Goal: Information Seeking & Learning: Learn about a topic

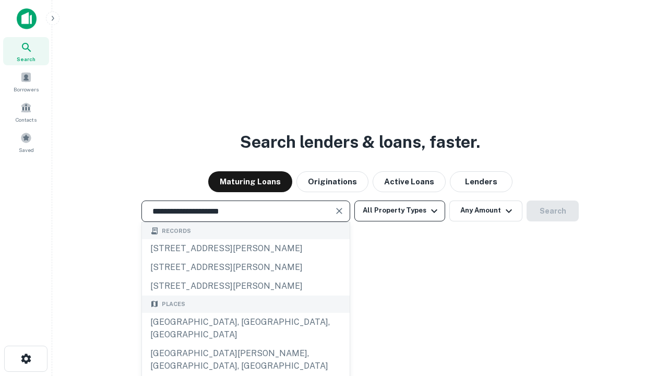
click at [245, 344] on div "[GEOGRAPHIC_DATA], [GEOGRAPHIC_DATA], [GEOGRAPHIC_DATA]" at bounding box center [246, 328] width 208 height 31
click at [400, 210] on button "All Property Types" at bounding box center [400, 211] width 91 height 21
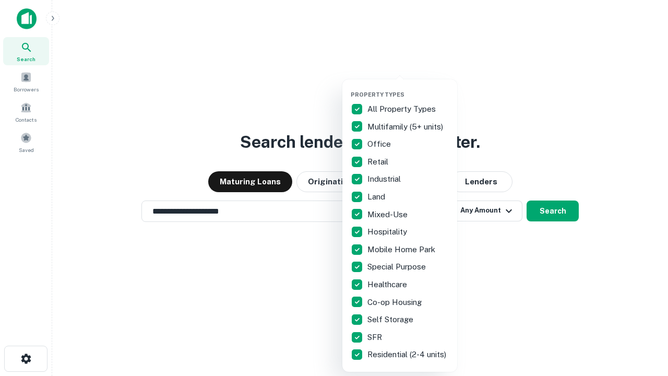
type input "**********"
click at [408, 88] on button "button" at bounding box center [408, 88] width 115 height 1
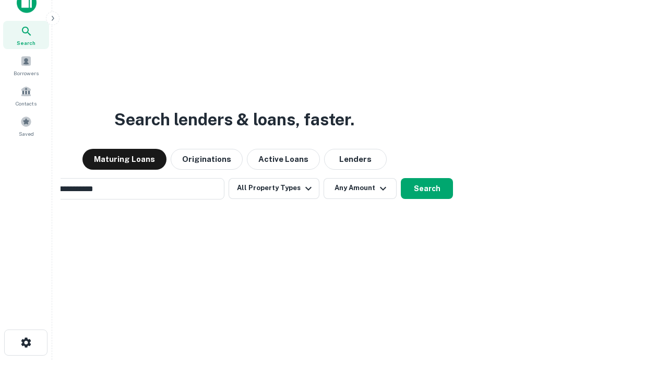
scroll to position [17, 0]
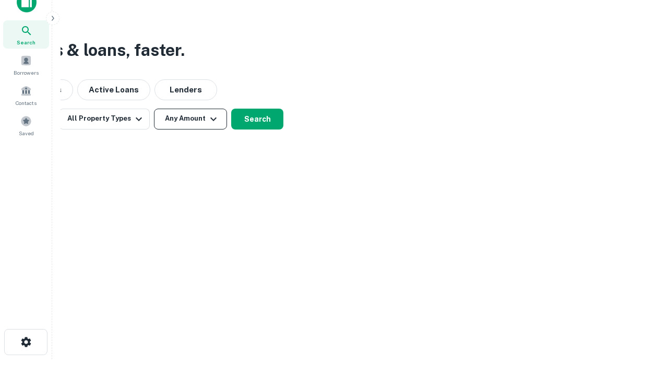
click at [191, 119] on button "Any Amount" at bounding box center [190, 119] width 73 height 21
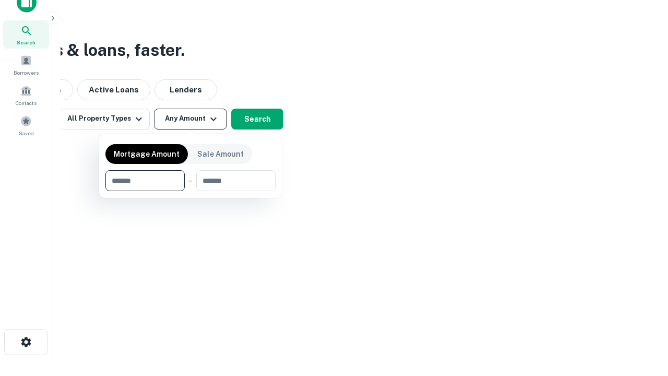
type input "*******"
click at [191, 191] on button "button" at bounding box center [190, 191] width 170 height 1
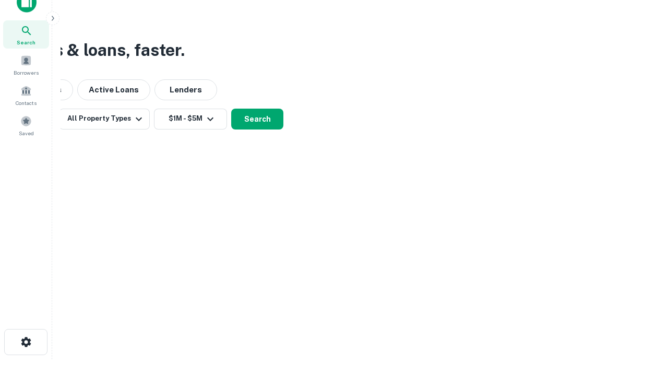
scroll to position [16, 0]
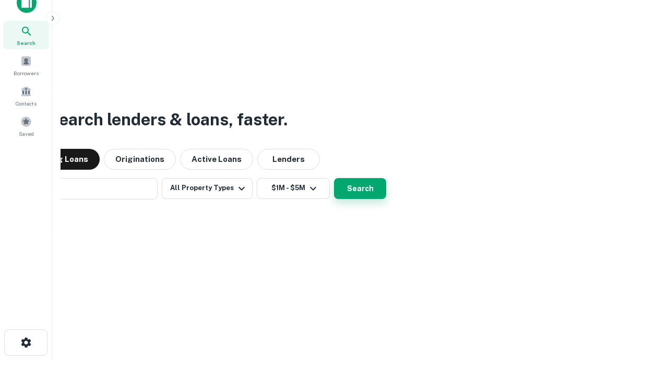
click at [334, 178] on button "Search" at bounding box center [360, 188] width 52 height 21
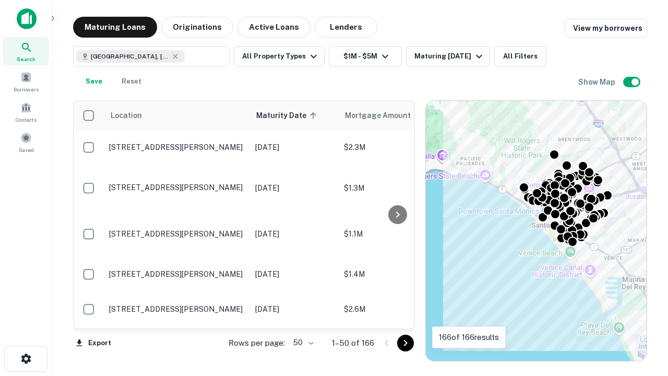
click at [302, 343] on body "Search Borrowers Contacts Saved Maturing Loans Originations Active Loans Lender…" at bounding box center [334, 188] width 668 height 376
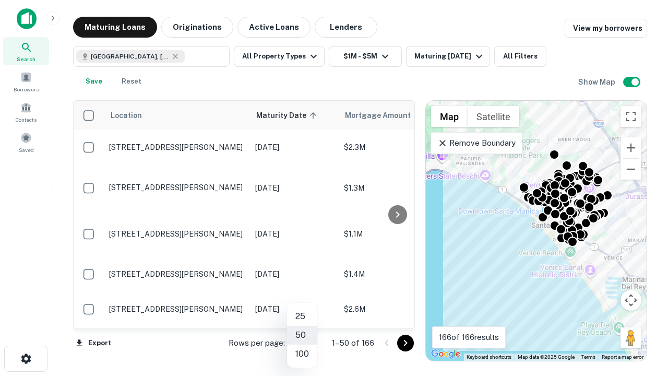
click at [302, 316] on li "25" at bounding box center [302, 316] width 30 height 19
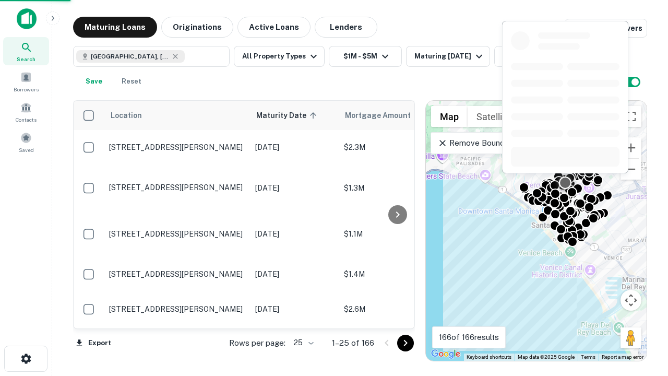
click at [405, 343] on icon "Go to next page" at bounding box center [405, 343] width 13 height 13
